Goal: Go to known website: Go to known website

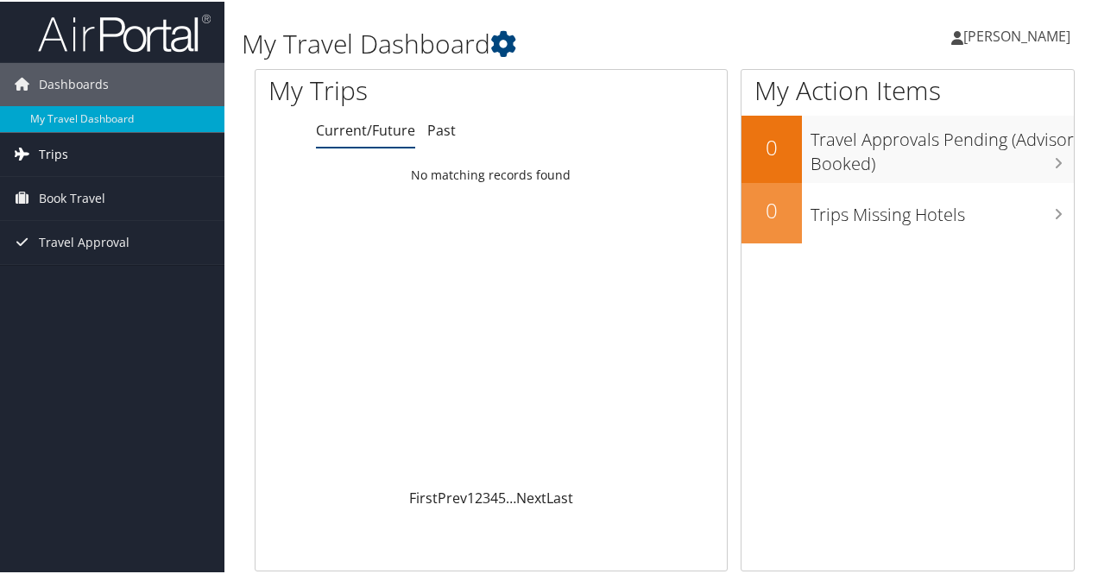
click at [84, 152] on link "Trips" at bounding box center [112, 152] width 224 height 43
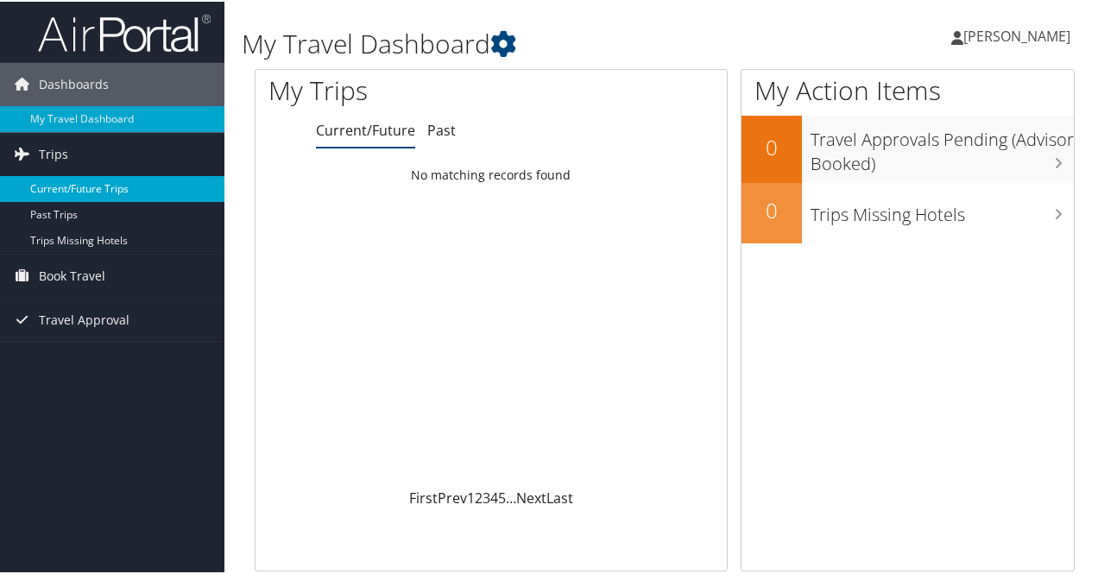
click at [121, 194] on link "Current/Future Trips" at bounding box center [112, 187] width 224 height 26
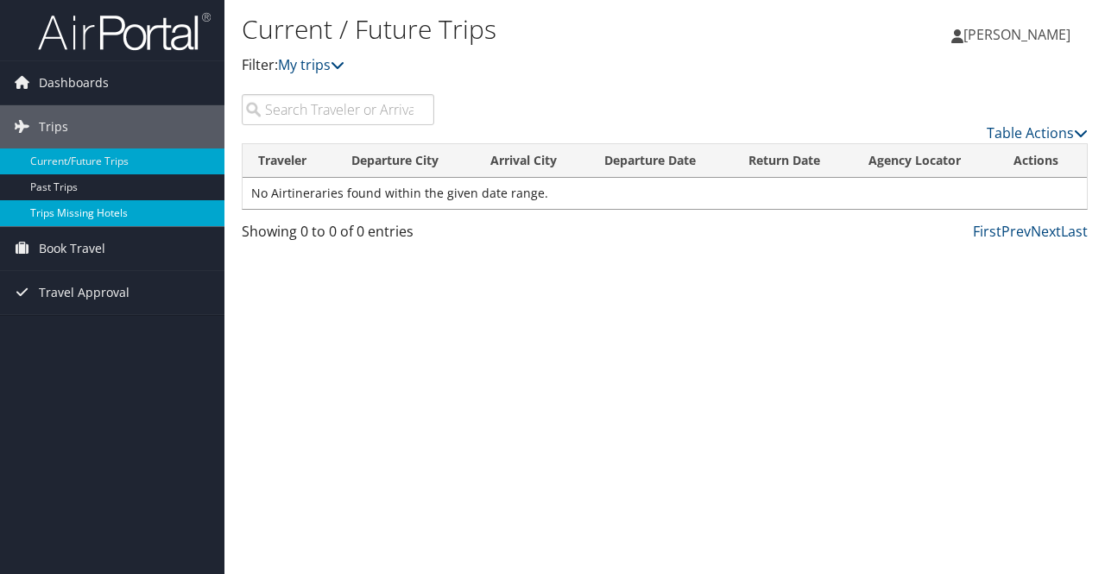
click at [101, 217] on link "Trips Missing Hotels" at bounding box center [112, 213] width 224 height 26
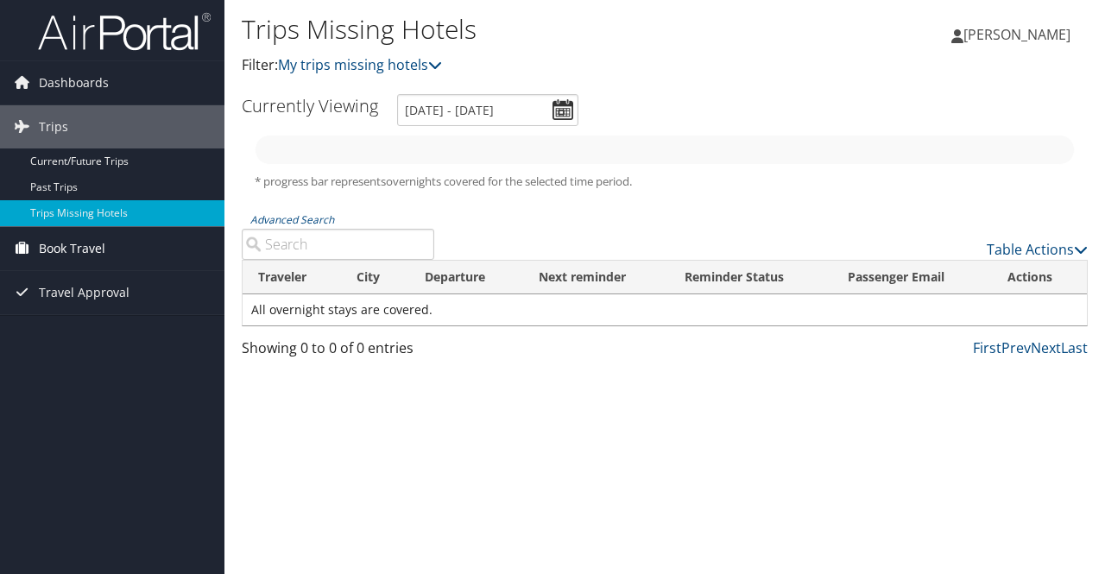
click at [69, 248] on span "Book Travel" at bounding box center [72, 248] width 66 height 43
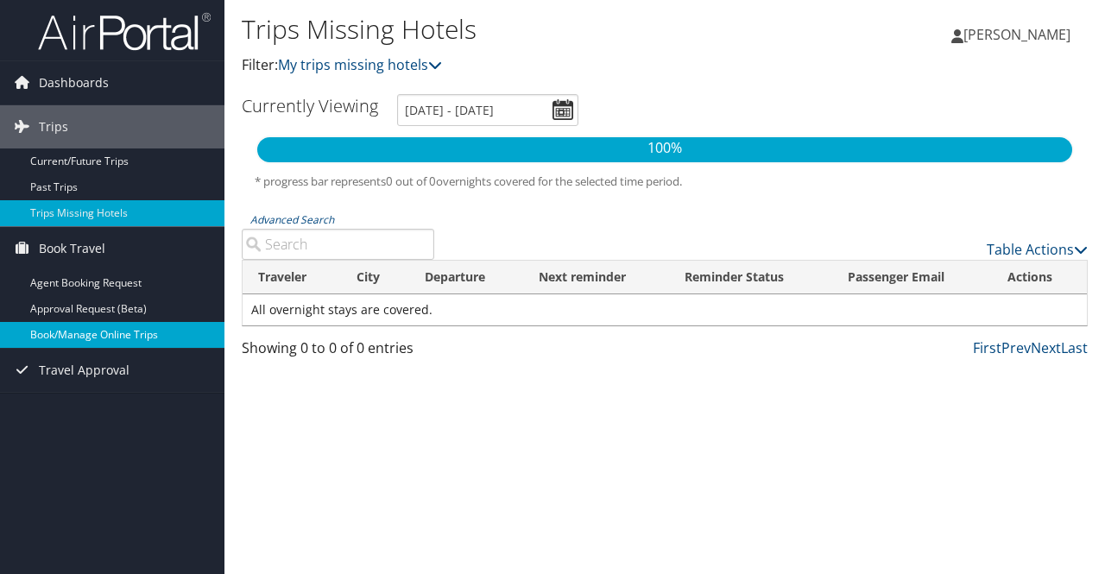
click at [112, 325] on link "Book/Manage Online Trips" at bounding box center [112, 335] width 224 height 26
